Goal: Information Seeking & Learning: Learn about a topic

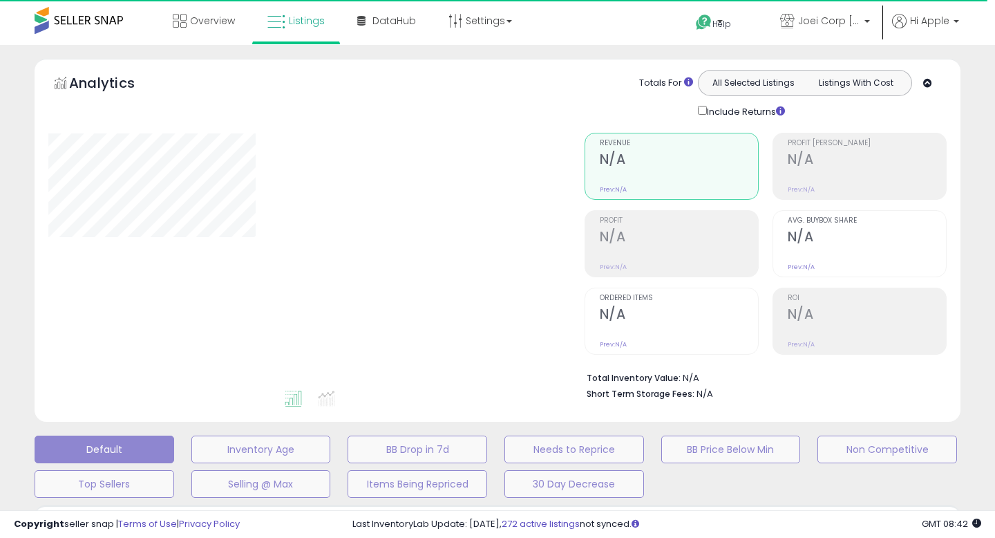
type input "****"
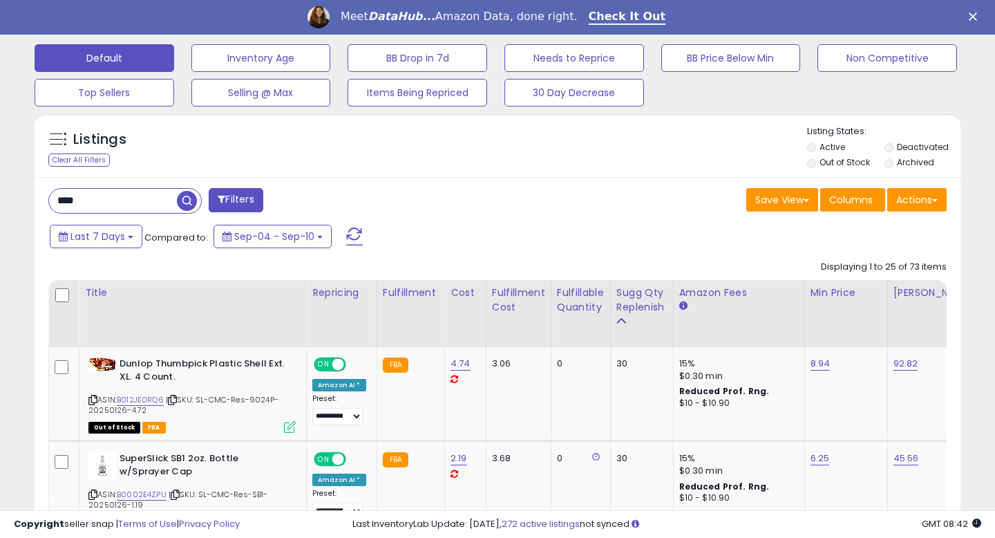
click at [121, 191] on input "****" at bounding box center [113, 201] width 128 height 24
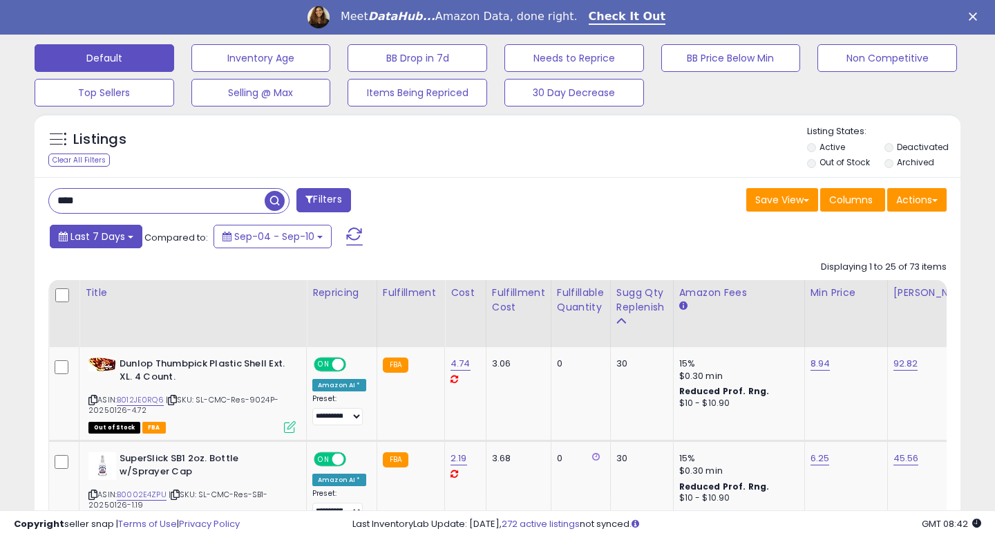
click at [125, 243] on button "Last 7 Days" at bounding box center [96, 236] width 93 height 23
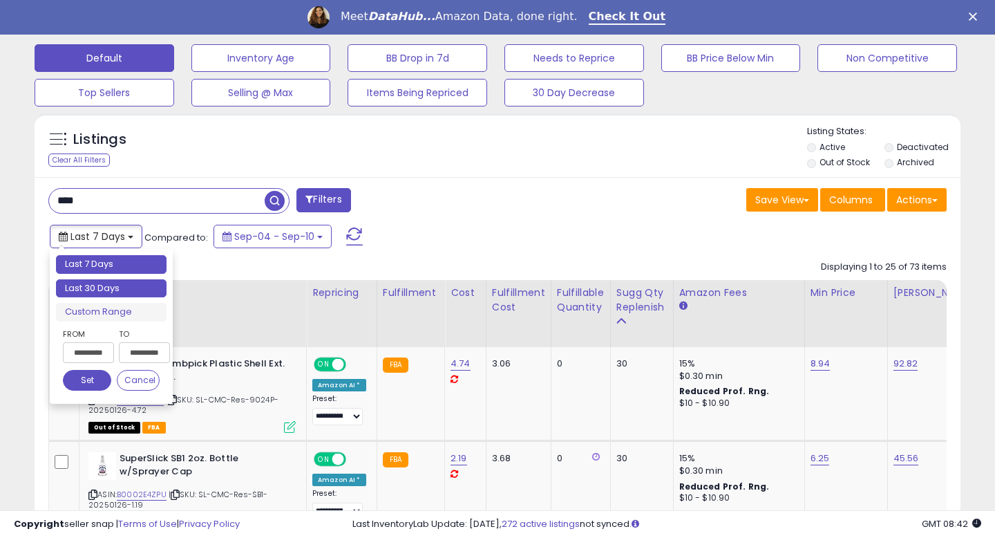
type input "**********"
click at [117, 288] on li "Last 30 Days" at bounding box center [111, 288] width 111 height 19
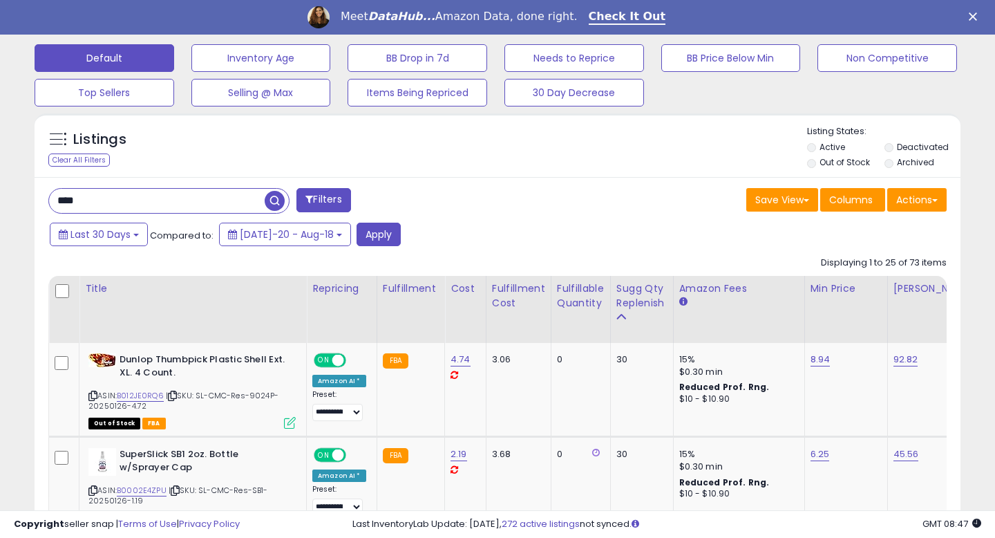
click at [133, 205] on input "****" at bounding box center [157, 201] width 216 height 24
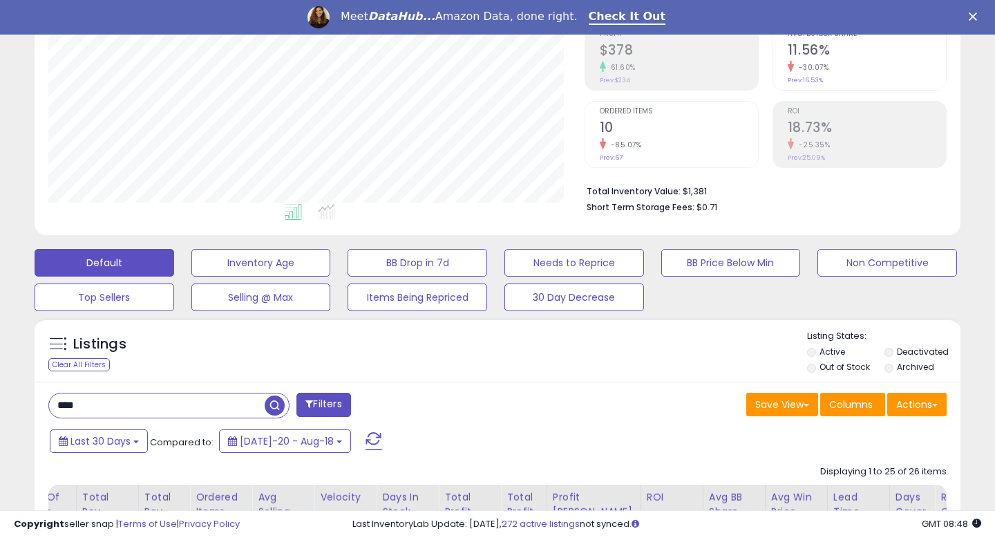
scroll to position [350, 0]
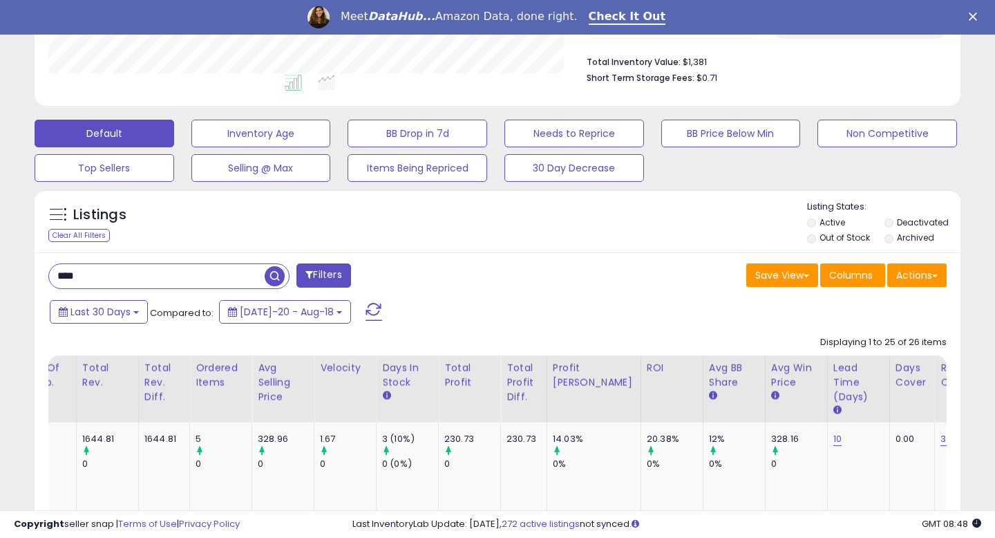
click at [76, 271] on input "****" at bounding box center [157, 276] width 216 height 24
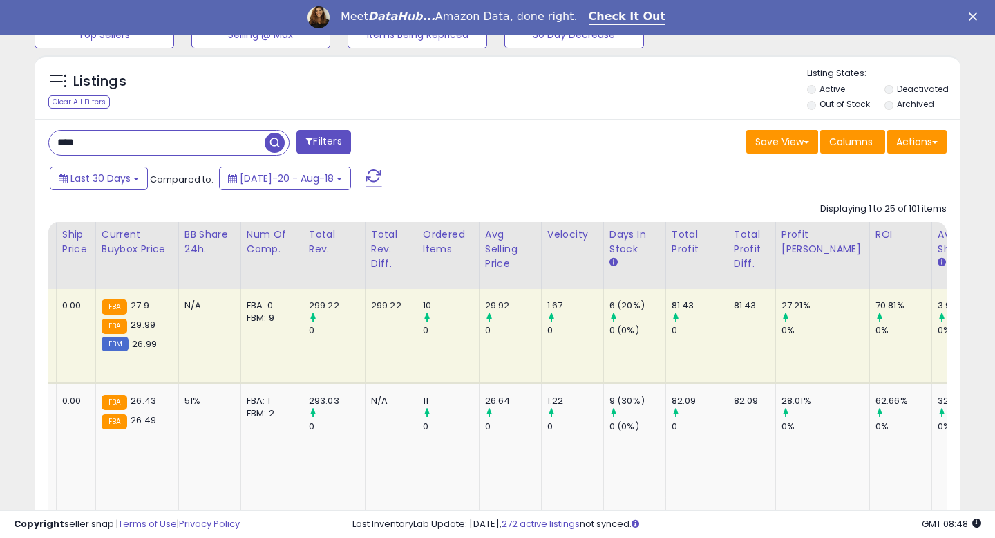
scroll to position [0, 0]
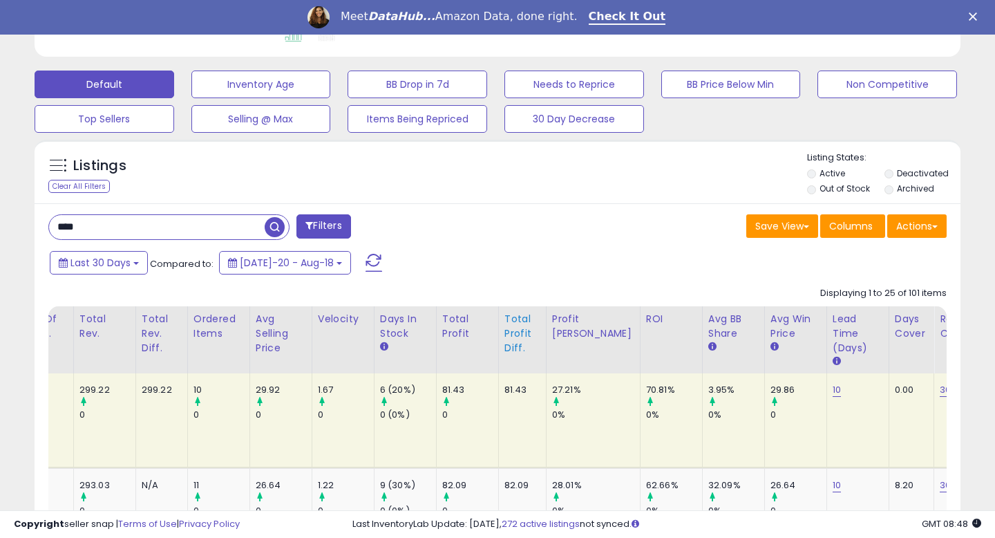
click at [505, 347] on div "Total Profit Diff." at bounding box center [523, 334] width 36 height 44
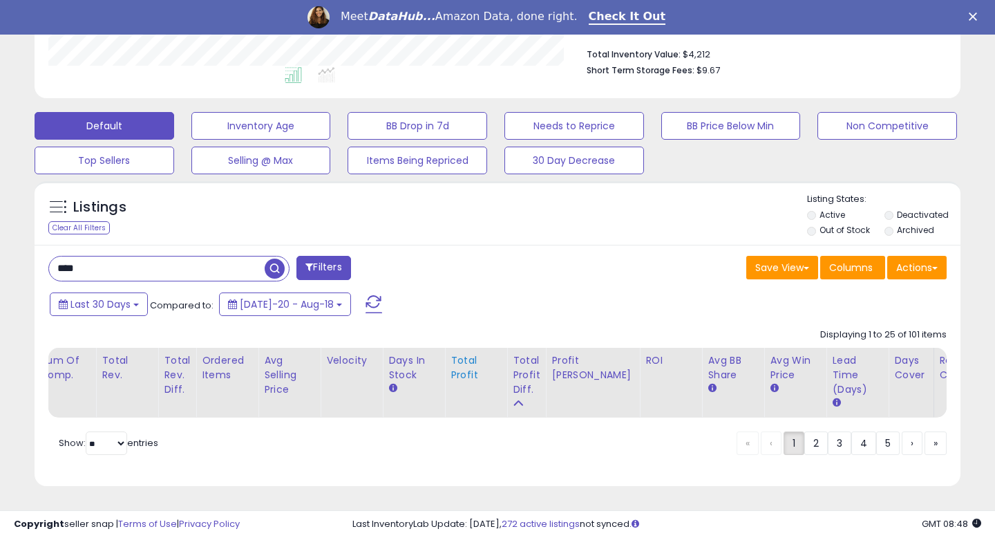
click at [453, 376] on div "Total Profit" at bounding box center [476, 367] width 50 height 29
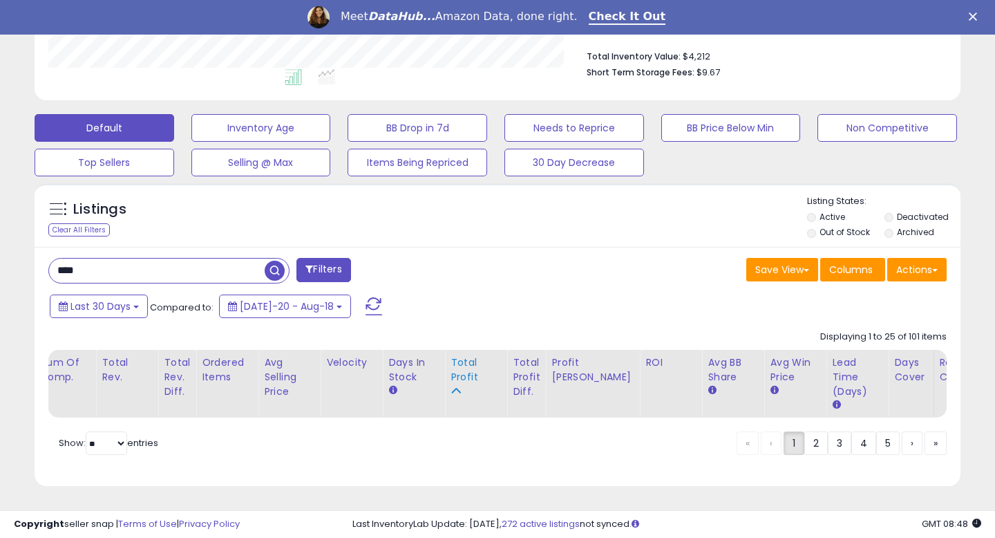
click at [451, 361] on div "Total Profit" at bounding box center [476, 369] width 50 height 29
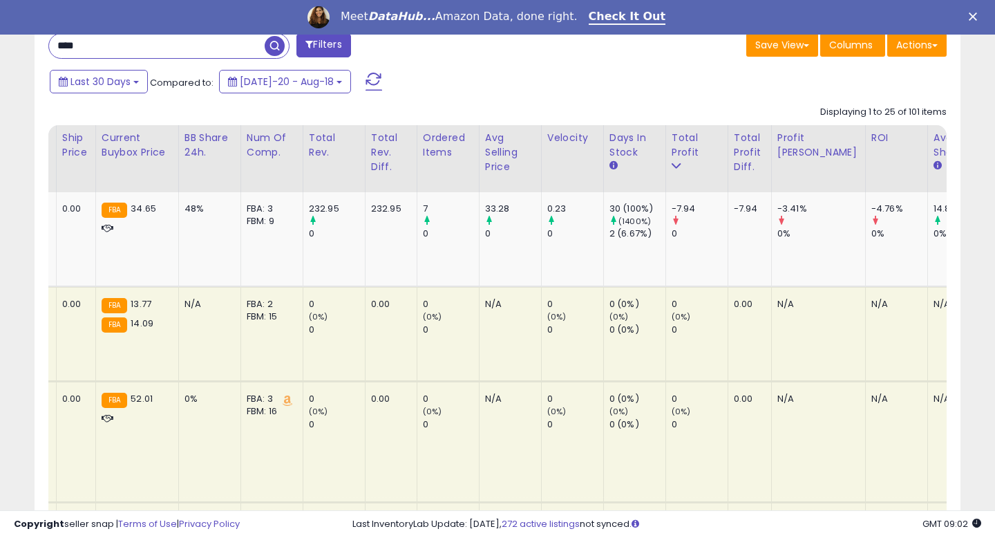
click at [67, 44] on input "****" at bounding box center [157, 46] width 216 height 24
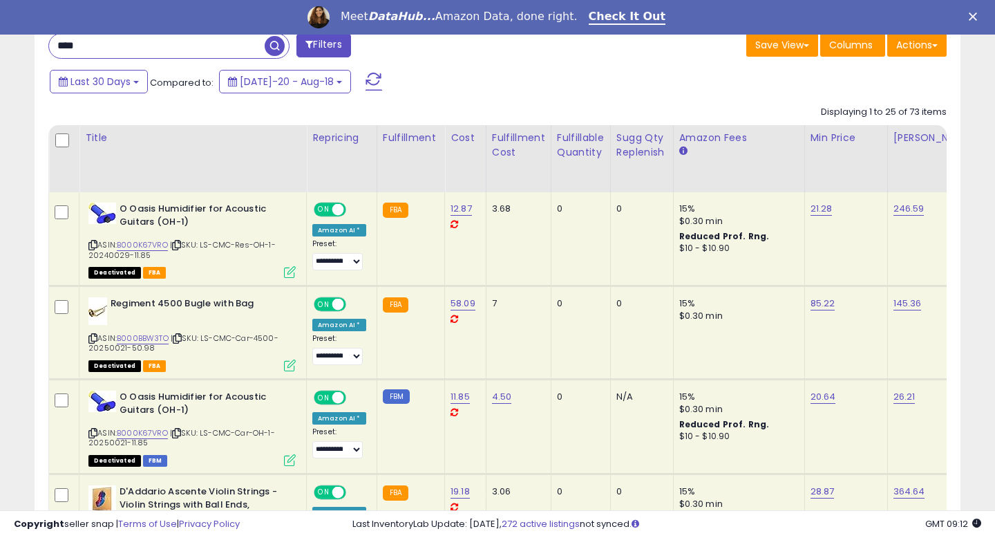
scroll to position [554, 0]
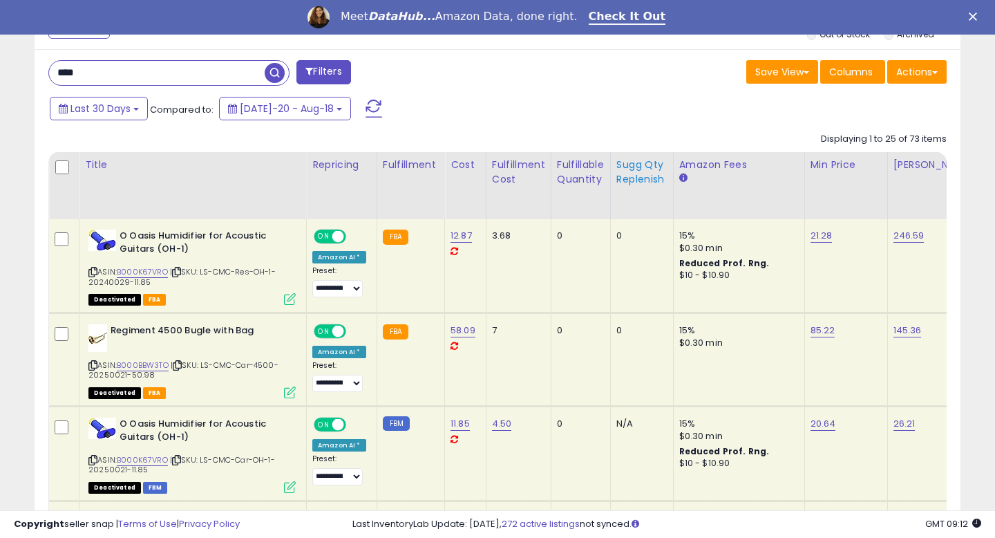
click at [625, 179] on div "Sugg Qty Replenish" at bounding box center [641, 172] width 51 height 29
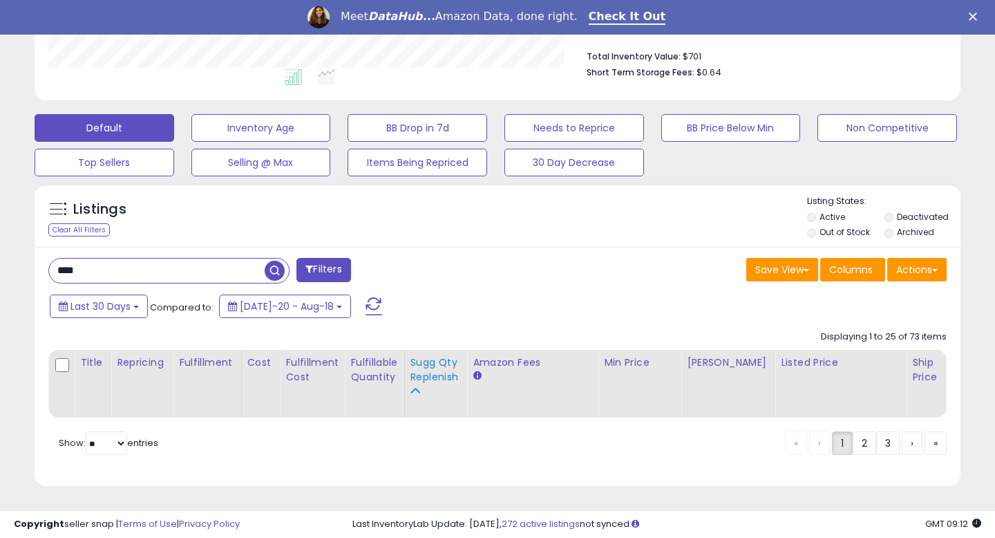
scroll to position [356, 0]
click at [424, 363] on div "Sugg Qty Replenish" at bounding box center [436, 369] width 51 height 29
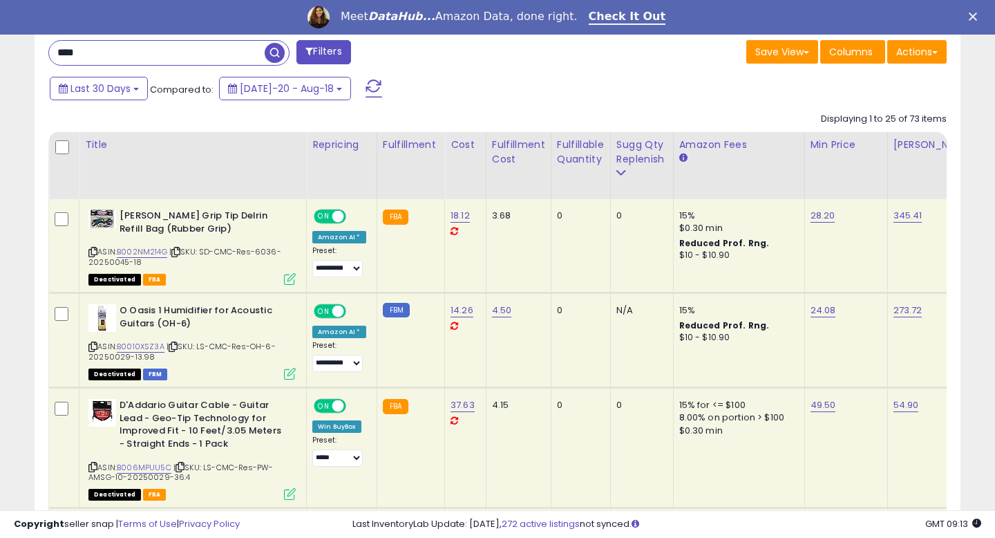
scroll to position [520, 0]
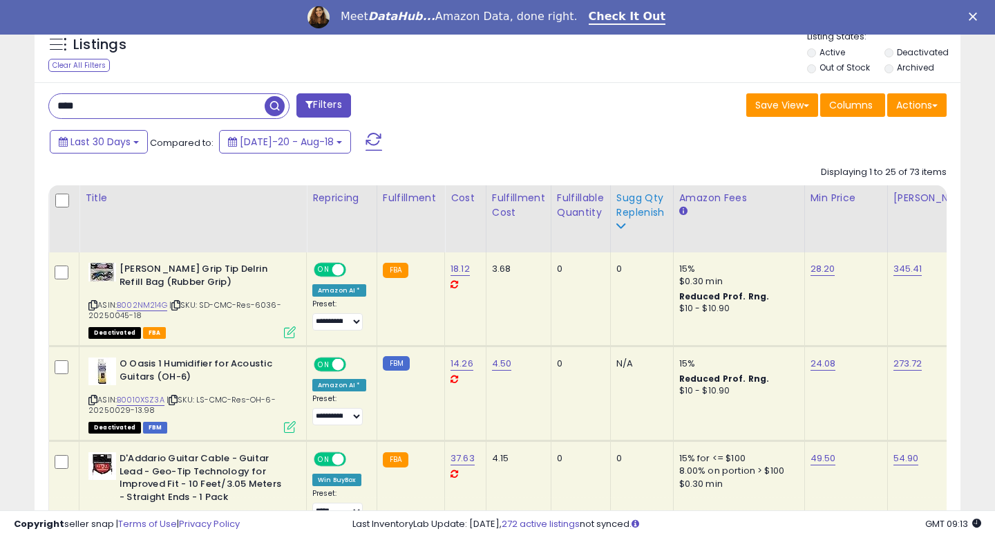
click at [617, 233] on div "Sugg Qty Replenish" at bounding box center [641, 213] width 51 height 44
click at [619, 216] on div "Sugg Qty Replenish" at bounding box center [641, 205] width 51 height 29
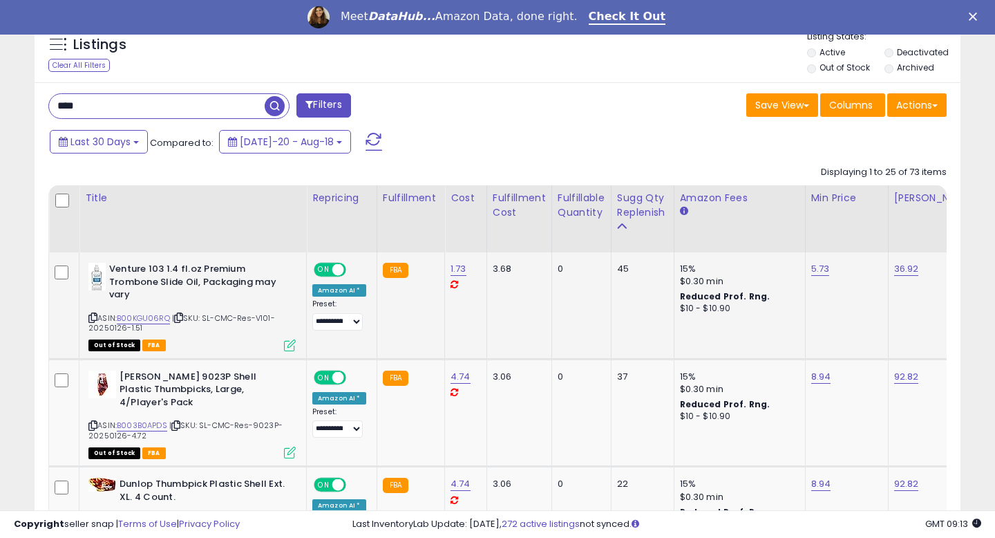
click at [266, 318] on span "| SKU: SL-CMC-Res-V101-20250126-1.51" at bounding box center [181, 322] width 187 height 21
copy span "V101"
drag, startPoint x: 241, startPoint y: 318, endPoint x: 274, endPoint y: 319, distance: 33.2
click at [274, 319] on span "| SKU: SL-CMC-Res-V101-20250126-1.51" at bounding box center [181, 322] width 187 height 21
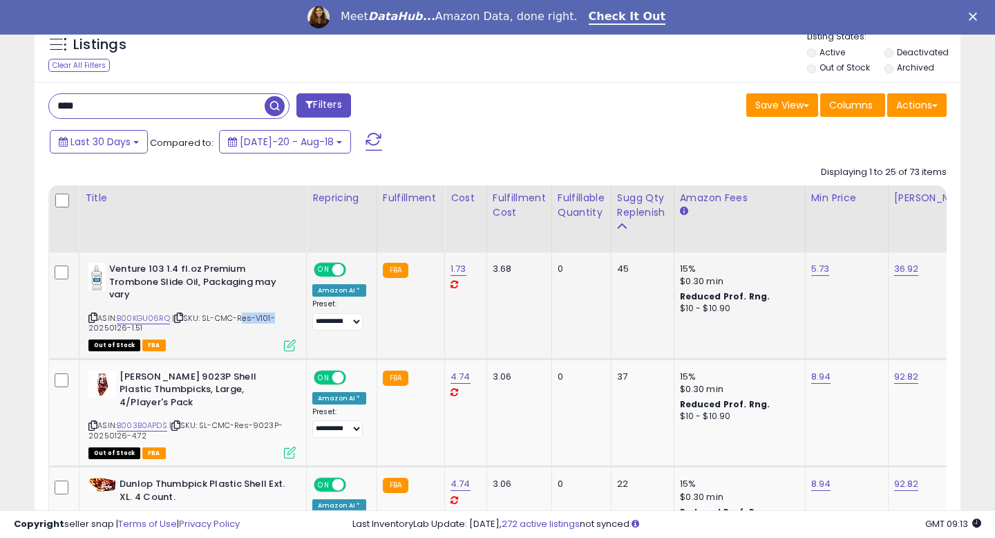
copy span "Res-V101"
click at [153, 314] on link "B00KGU06RQ" at bounding box center [143, 318] width 53 height 12
click at [92, 314] on icon at bounding box center [92, 318] width 9 height 8
click at [152, 420] on link "B003B0APDS" at bounding box center [142, 426] width 50 height 12
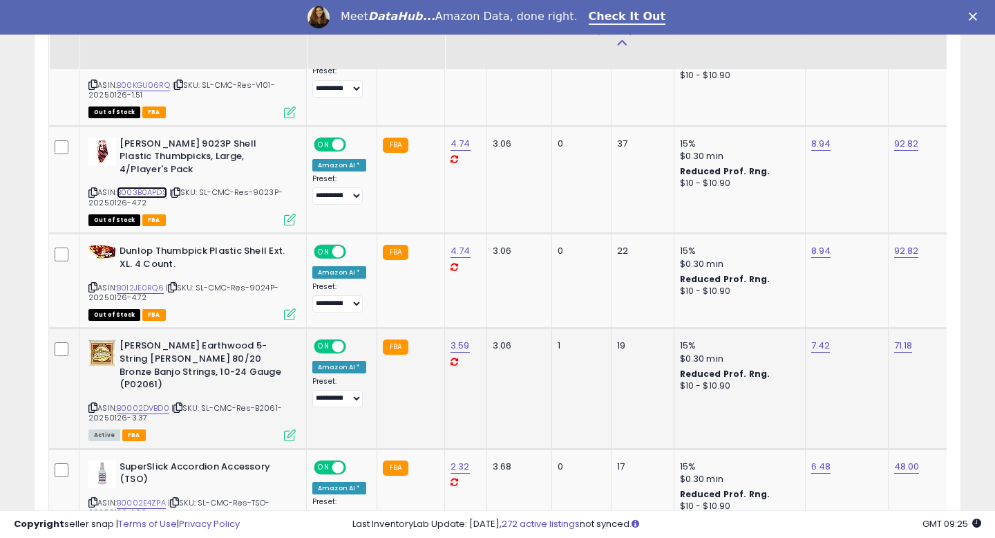
scroll to position [757, 0]
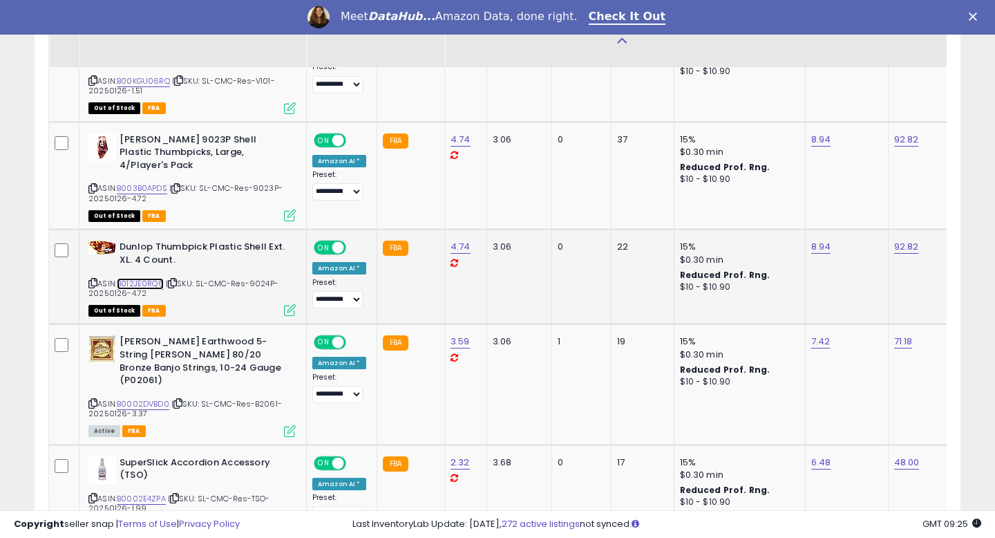
click at [135, 278] on link "B012JE0RQ6" at bounding box center [140, 284] width 47 height 12
click at [92, 279] on icon at bounding box center [92, 283] width 9 height 8
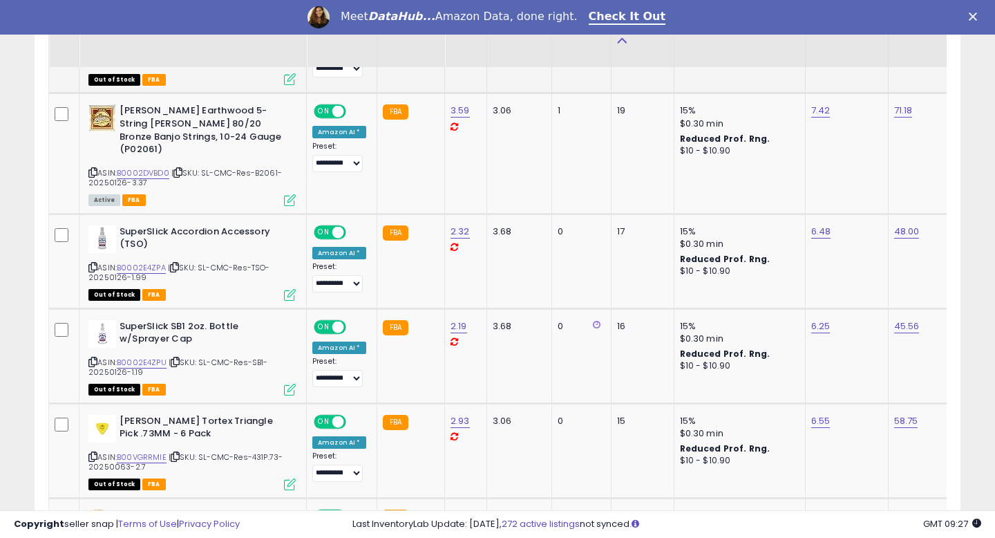
scroll to position [990, 0]
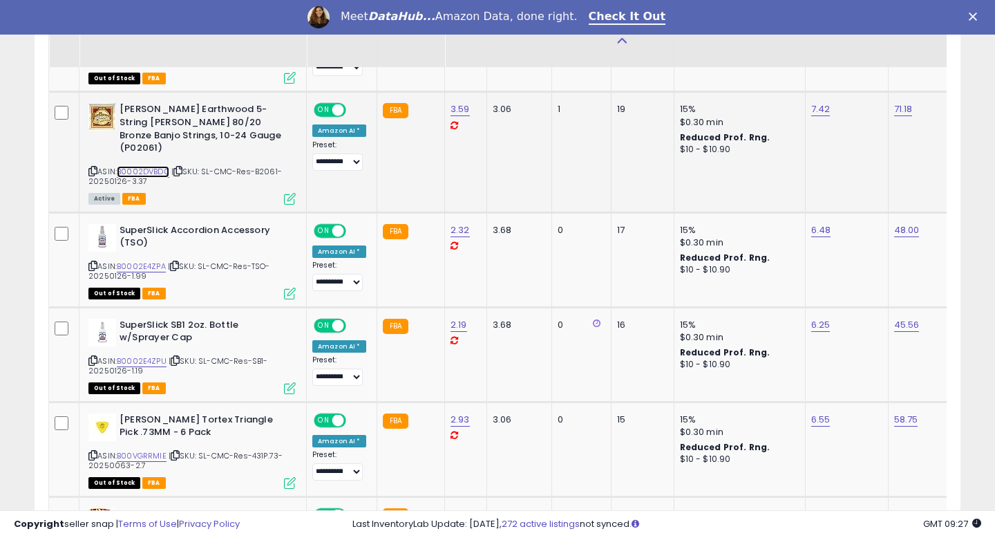
click at [160, 166] on link "B0002DVBD0" at bounding box center [143, 172] width 53 height 12
click at [90, 262] on icon at bounding box center [92, 266] width 9 height 8
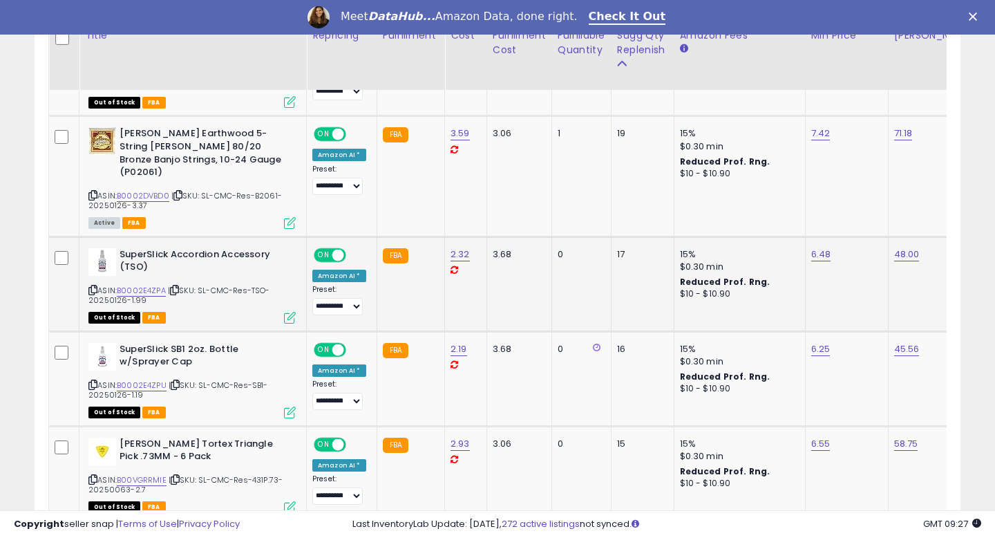
scroll to position [988, 0]
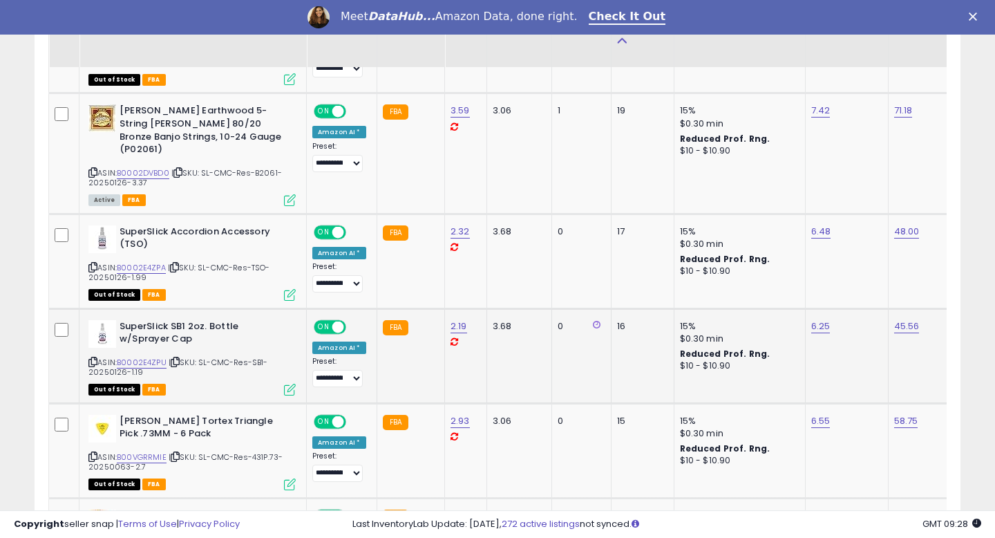
click at [91, 358] on icon at bounding box center [92, 362] width 9 height 8
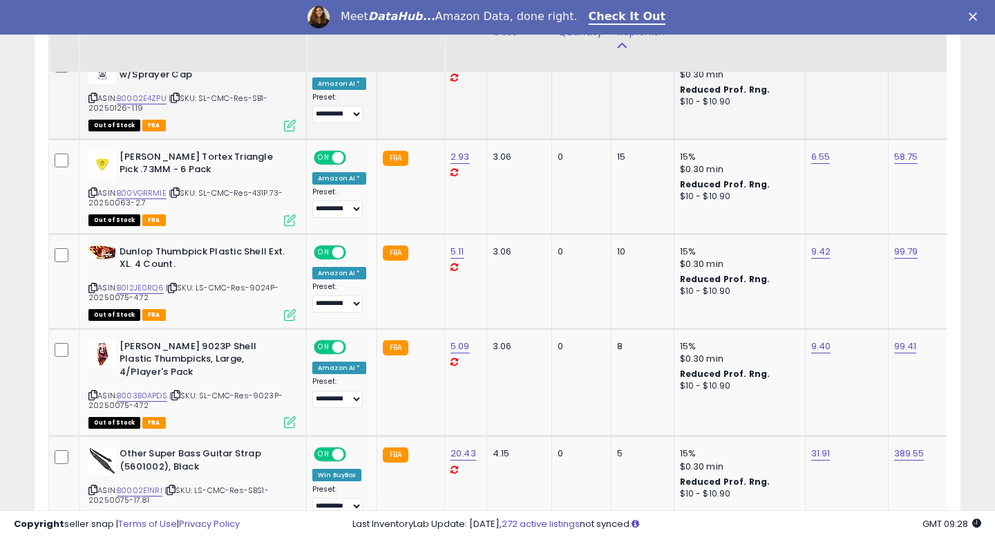
scroll to position [1271, 0]
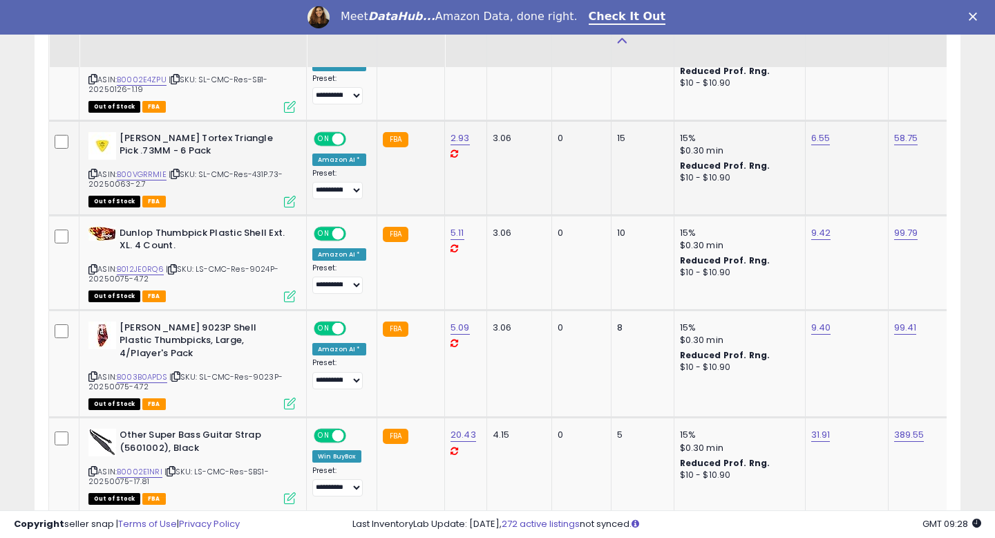
click at [93, 170] on icon at bounding box center [92, 174] width 9 height 8
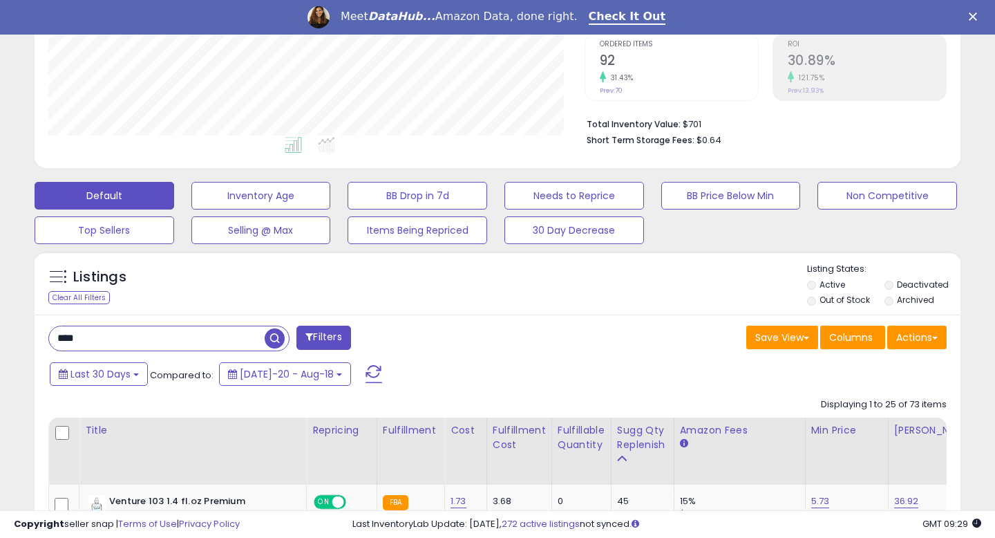
scroll to position [291, 0]
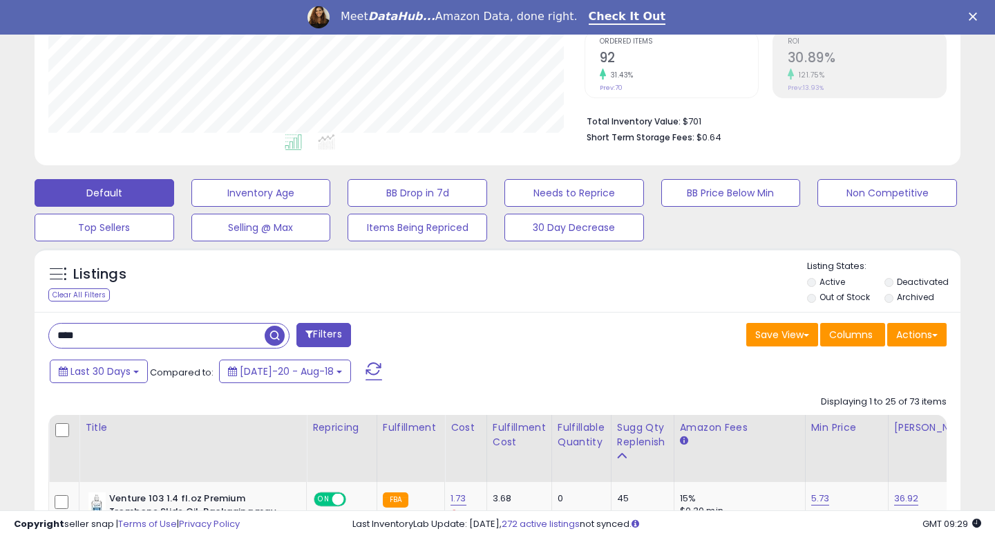
click at [79, 330] on input "****" at bounding box center [157, 335] width 216 height 24
type input "****"
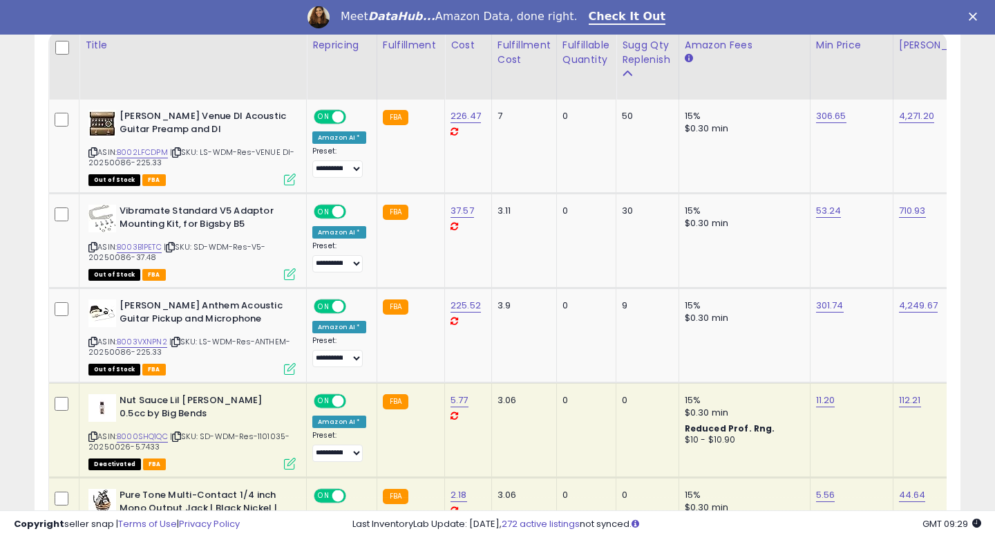
scroll to position [676, 0]
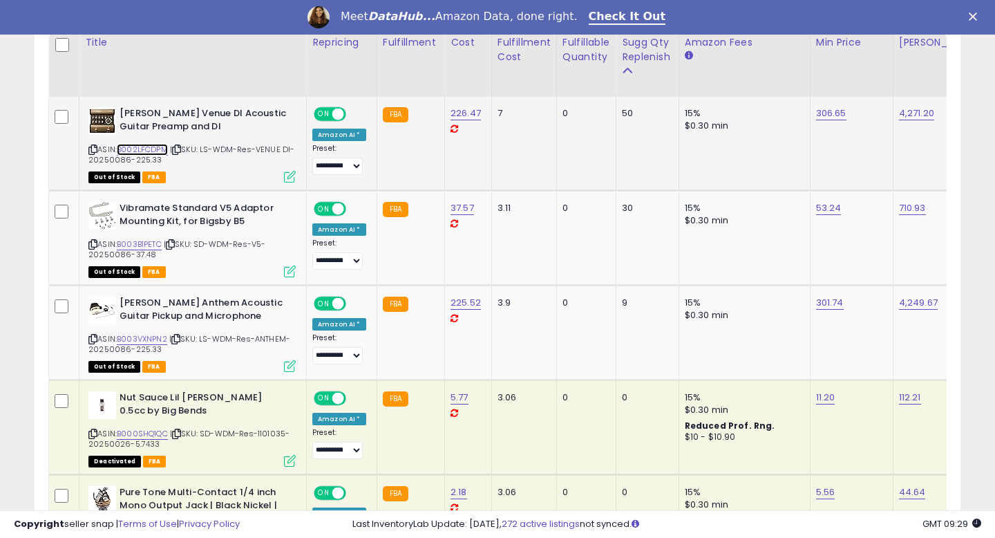
click at [153, 152] on link "B002LFCDPM" at bounding box center [142, 150] width 51 height 12
click at [140, 246] on link "B003B1PETC" at bounding box center [139, 244] width 45 height 12
click at [151, 339] on link "B003VXNPN2" at bounding box center [142, 339] width 50 height 12
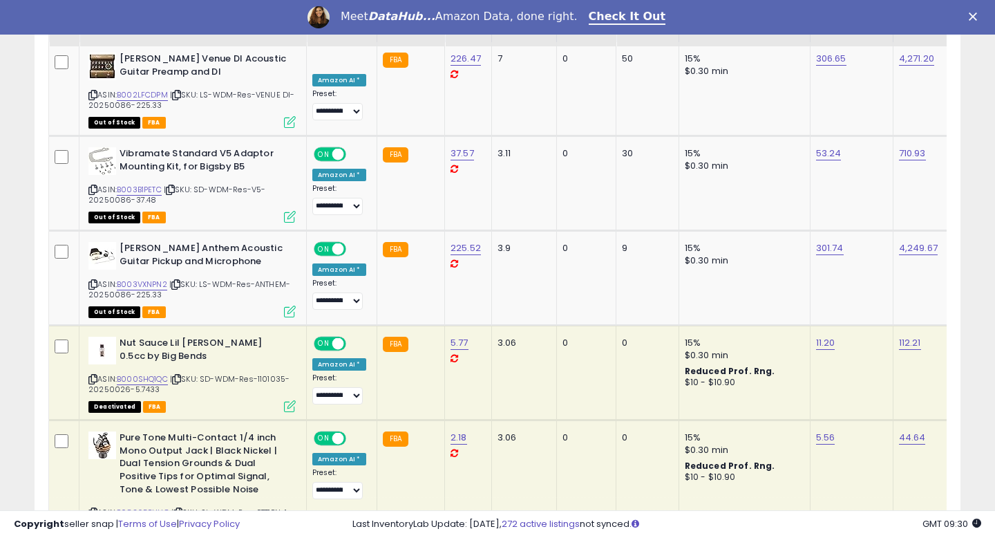
scroll to position [562, 0]
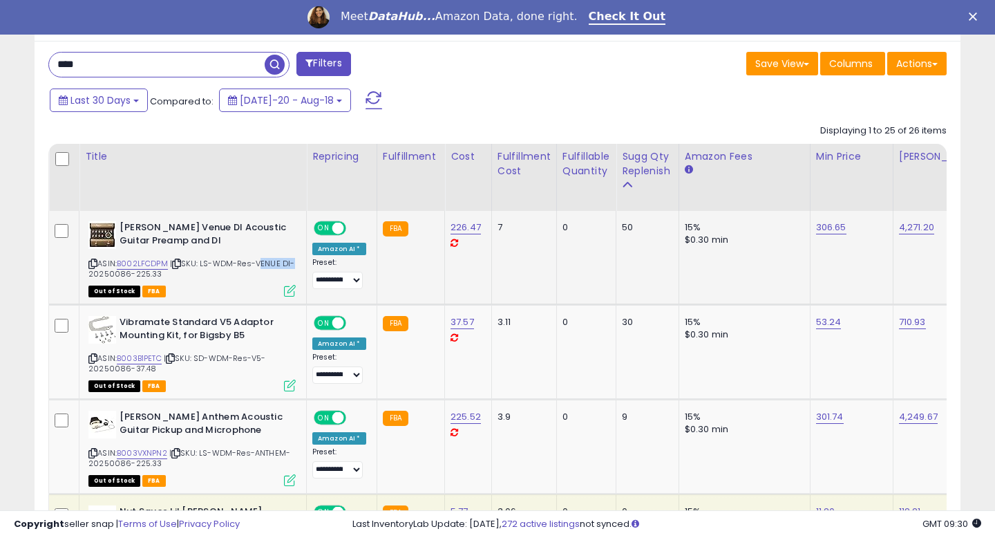
drag, startPoint x: 258, startPoint y: 263, endPoint x: 290, endPoint y: 266, distance: 31.9
click at [290, 266] on span "| SKU: LS-WDM-Res-VENUE DI-20250086-225.33" at bounding box center [191, 268] width 207 height 21
copy span "VENUE DI"
click at [272, 451] on span "| SKU: LS-WDM-Res-ANTHEM-20250086-225.33" at bounding box center [189, 457] width 202 height 21
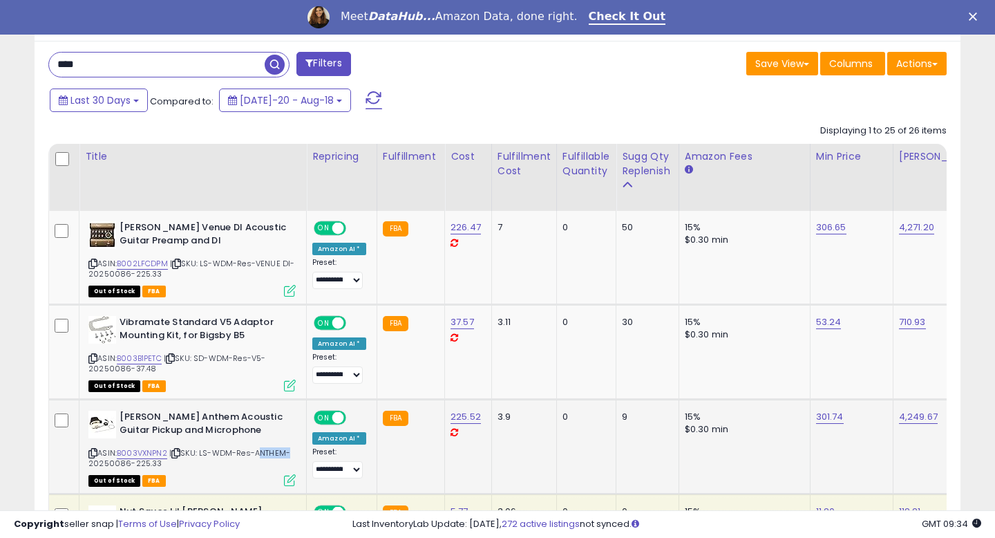
copy span "ANTHEM"
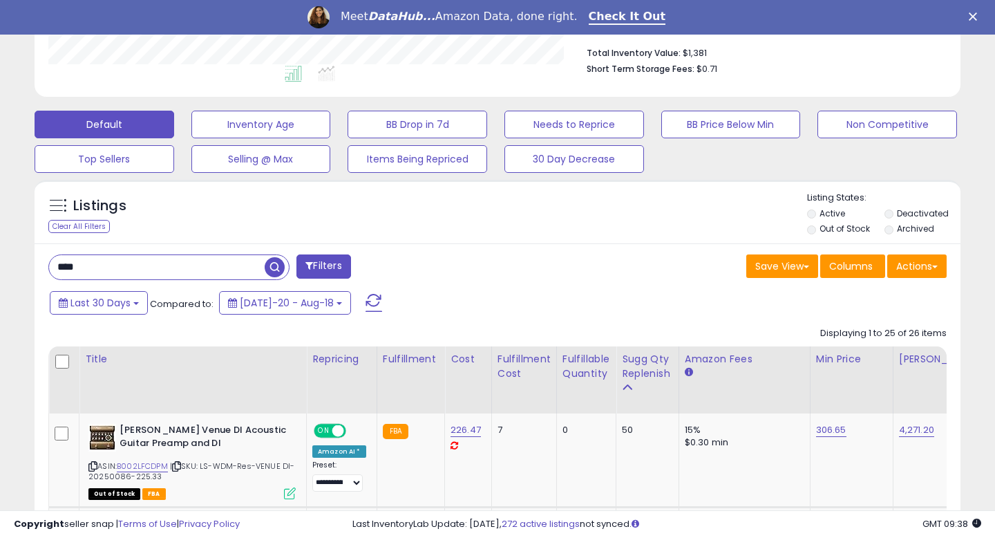
scroll to position [379, 0]
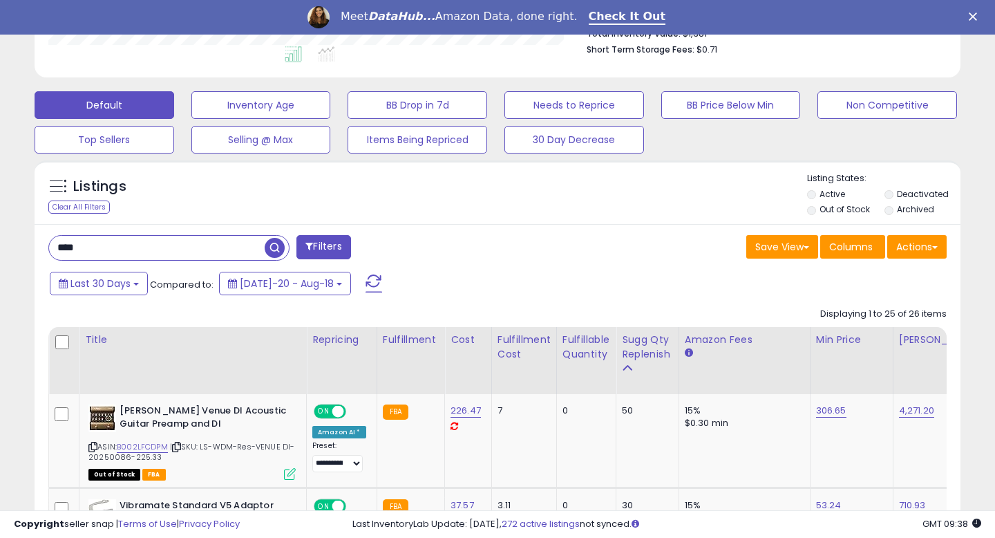
click at [130, 246] on input "****" at bounding box center [157, 248] width 216 height 24
click at [122, 290] on button "Last 30 Days" at bounding box center [99, 283] width 98 height 23
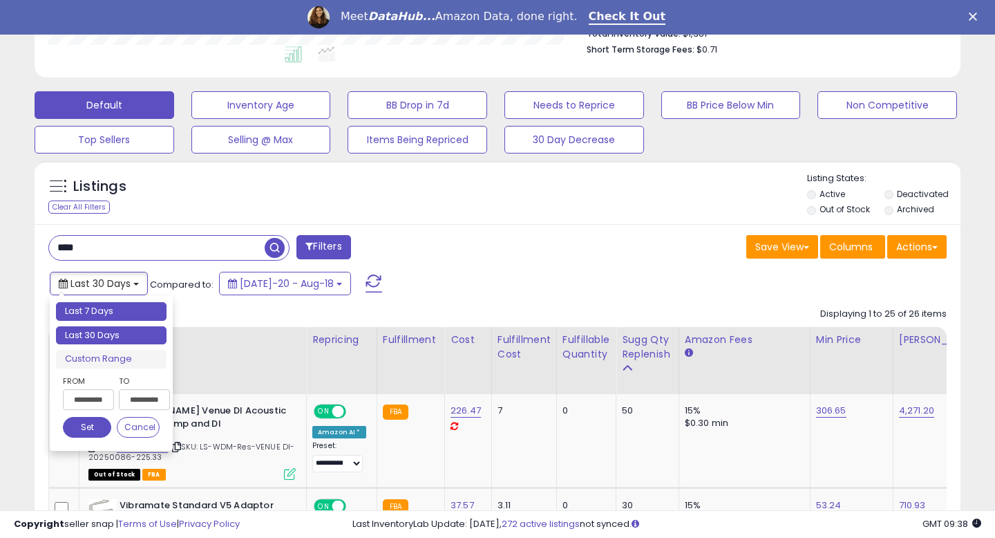
type input "**********"
click at [124, 314] on li "Last 7 Days" at bounding box center [111, 311] width 111 height 19
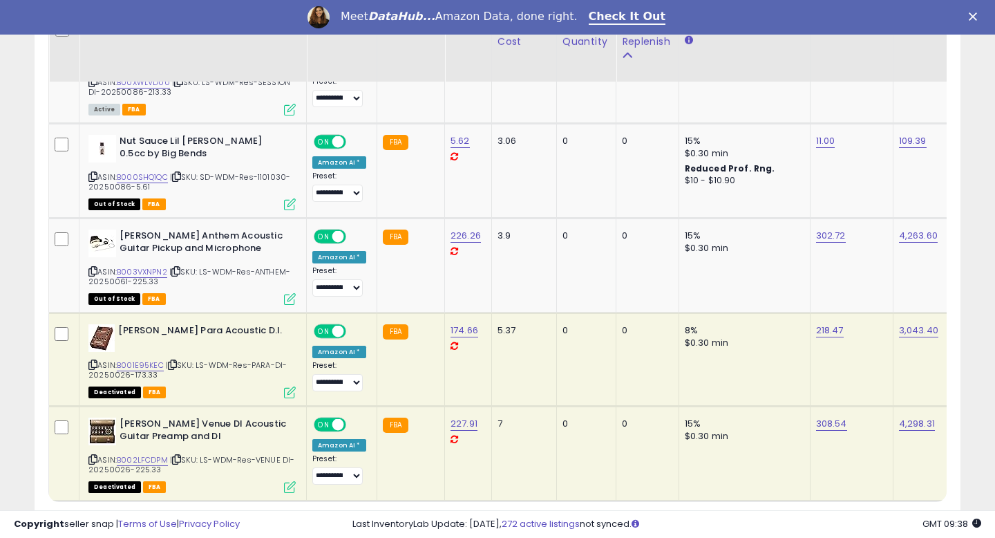
scroll to position [2868, 0]
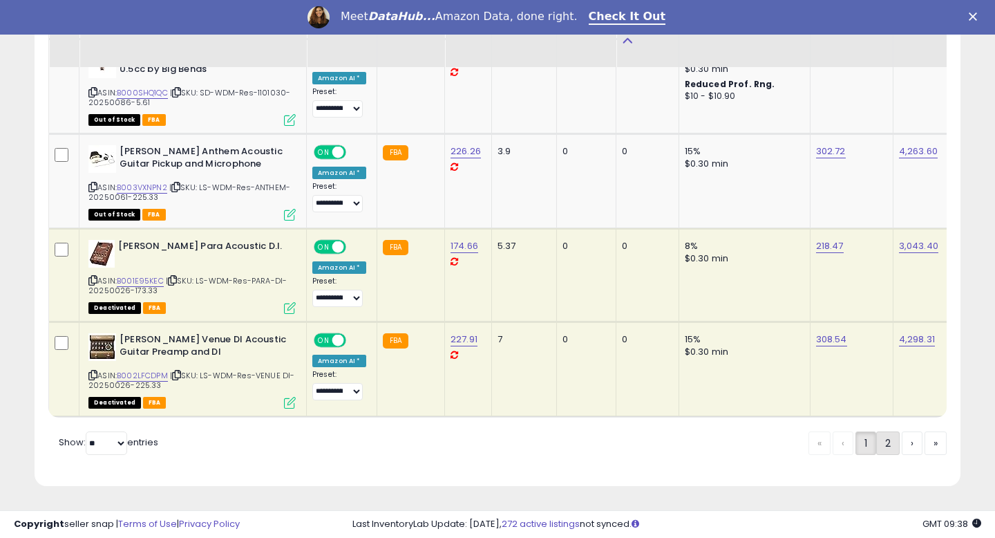
click at [888, 442] on link "2" at bounding box center [887, 442] width 23 height 23
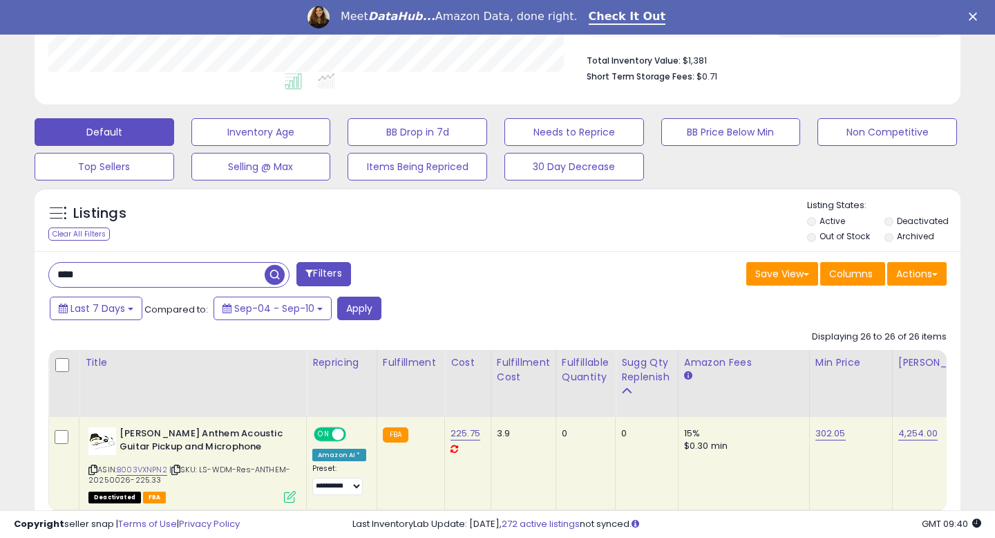
scroll to position [363, 0]
